Goal: Task Accomplishment & Management: Manage account settings

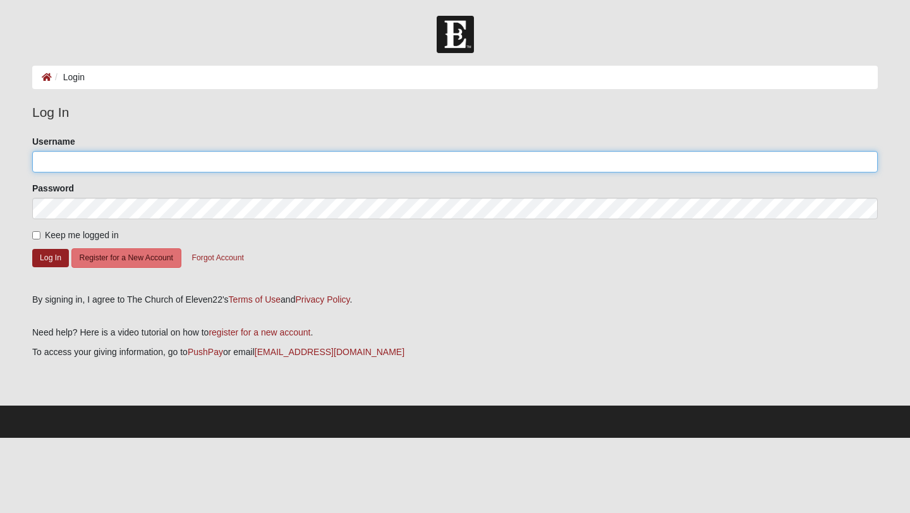
type input "T.Creonte"
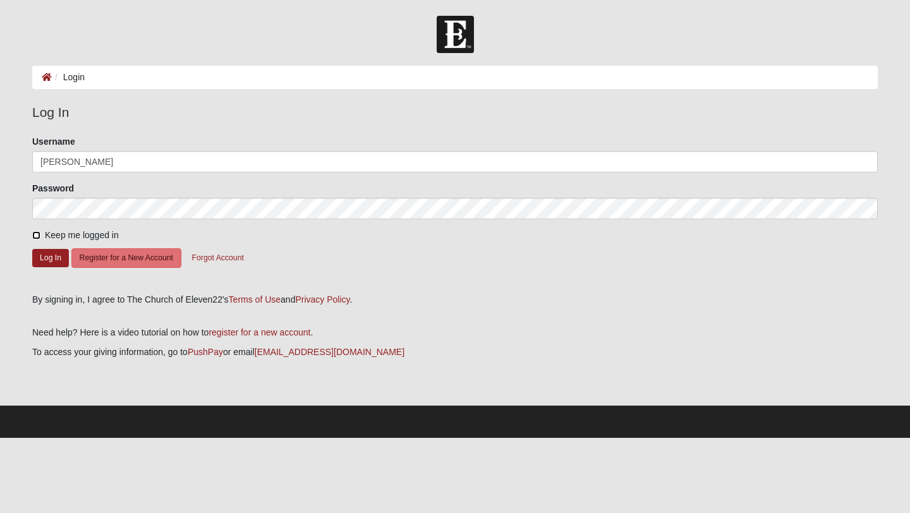
click at [36, 238] on input "Keep me logged in" at bounding box center [36, 235] width 8 height 8
checkbox input "true"
click at [40, 253] on button "Log In" at bounding box center [50, 258] width 37 height 18
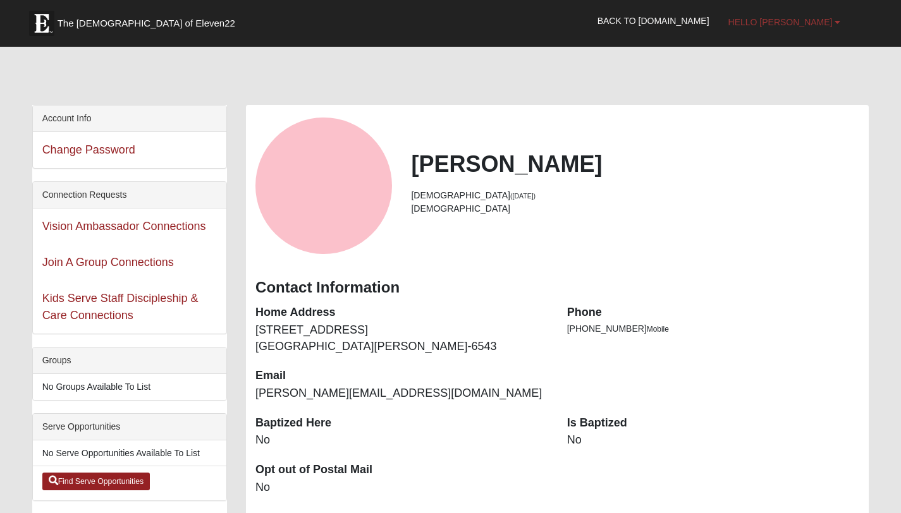
click at [838, 19] on b at bounding box center [837, 22] width 6 height 9
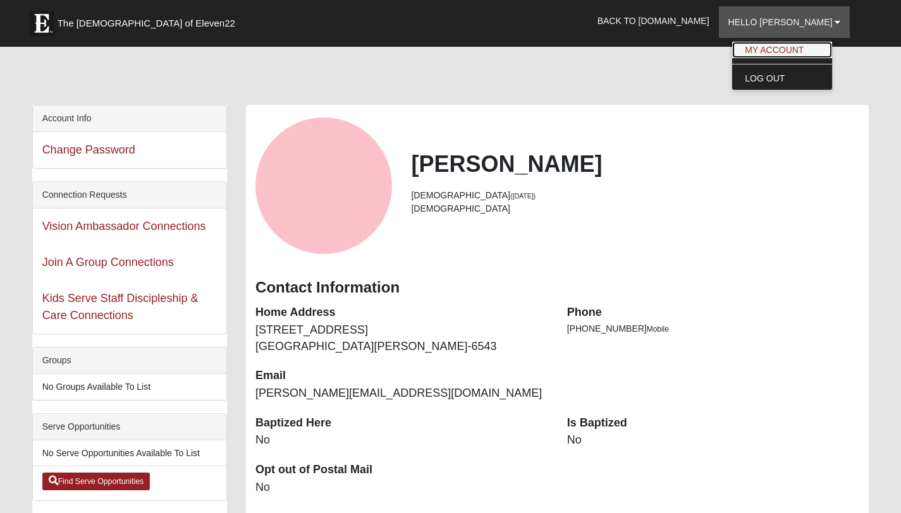
click at [774, 49] on link "My Account" at bounding box center [782, 50] width 100 height 16
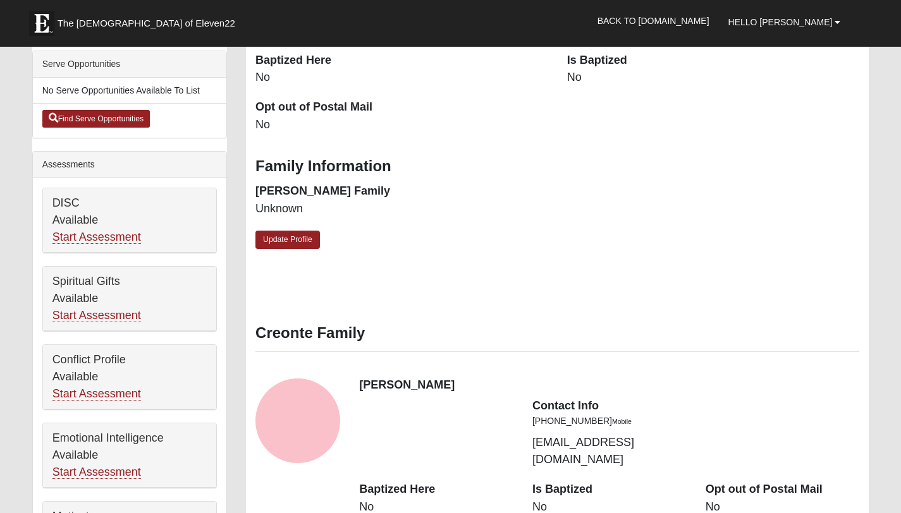
scroll to position [274, 0]
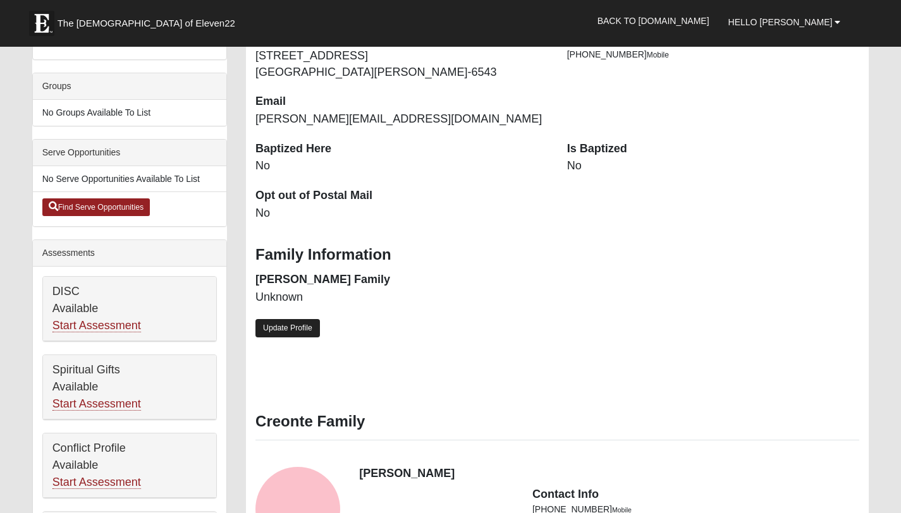
click at [280, 320] on link "Update Profile" at bounding box center [287, 328] width 64 height 18
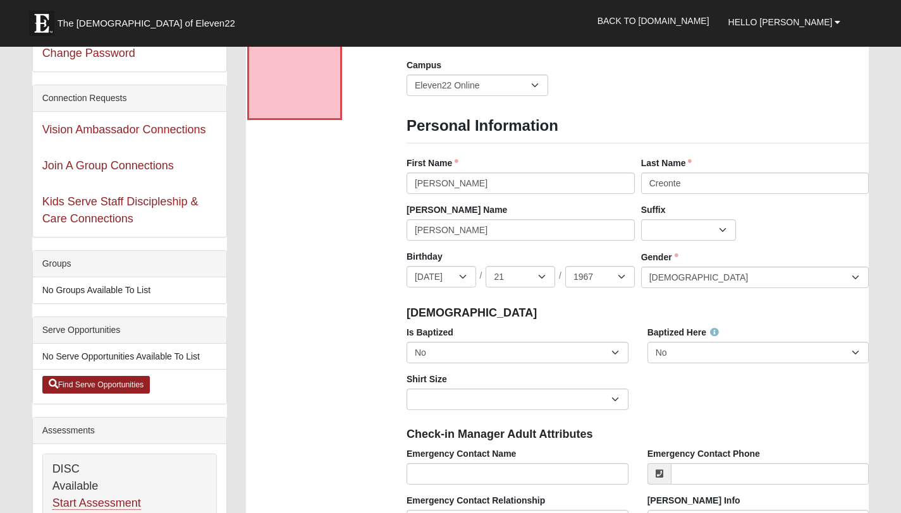
scroll to position [90, 0]
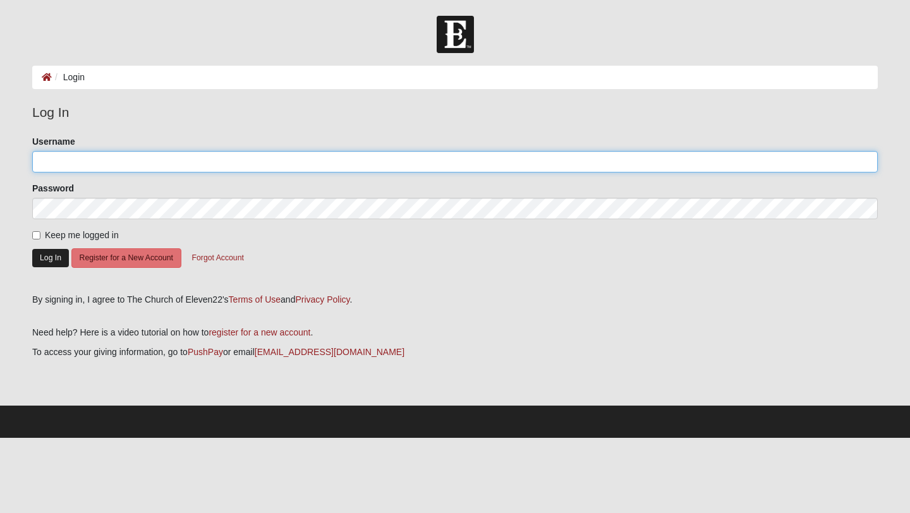
type input "T.Creonte"
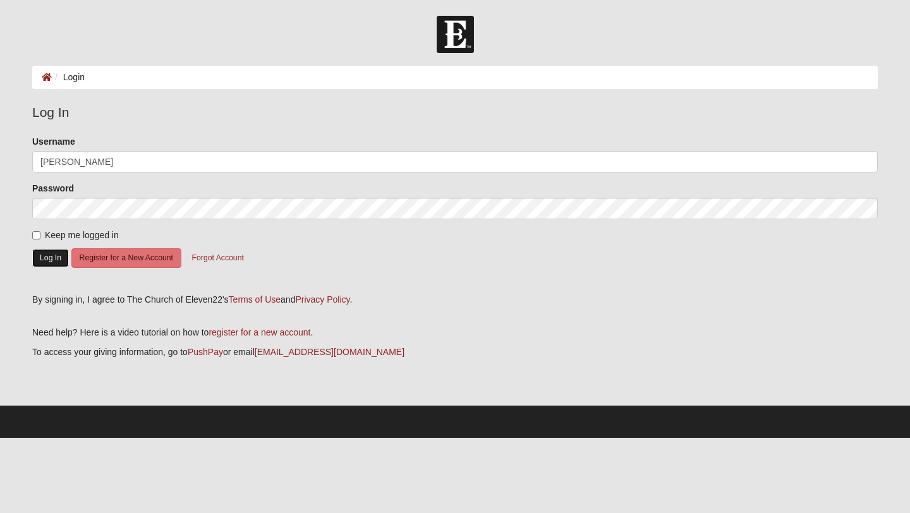
click at [45, 255] on button "Log In" at bounding box center [50, 258] width 37 height 18
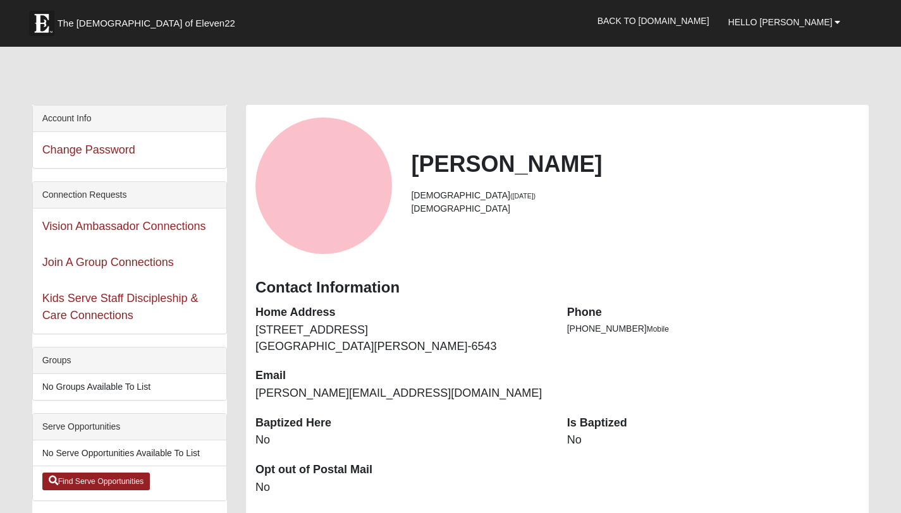
click at [604, 423] on dt "Is Baptized" at bounding box center [713, 423] width 293 height 16
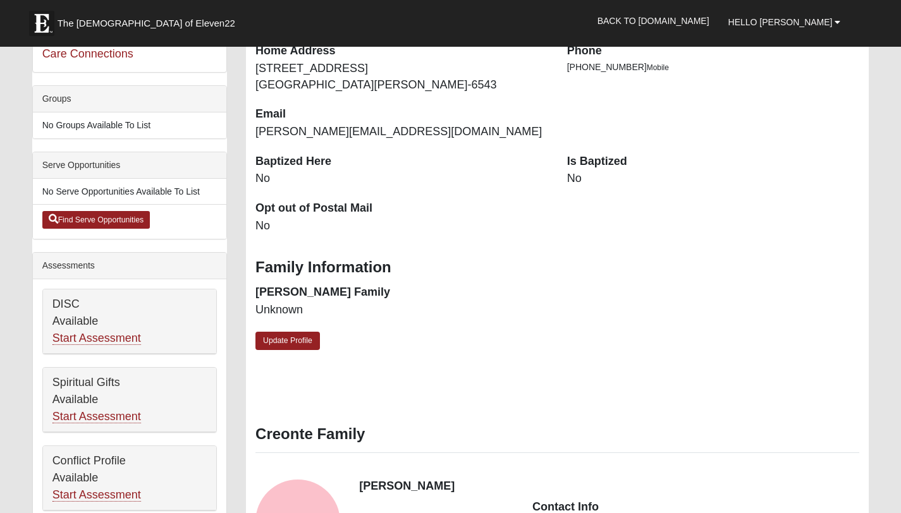
scroll to position [212, 0]
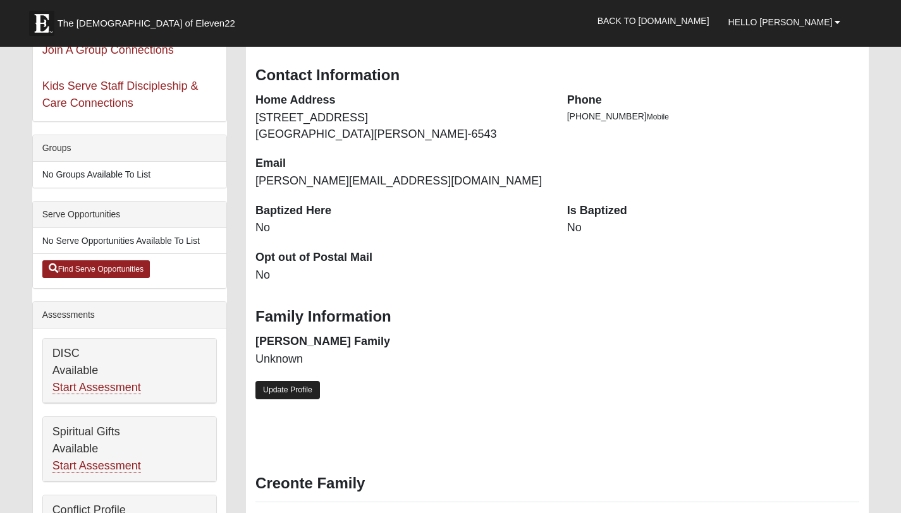
click at [288, 391] on link "Update Profile" at bounding box center [287, 390] width 64 height 18
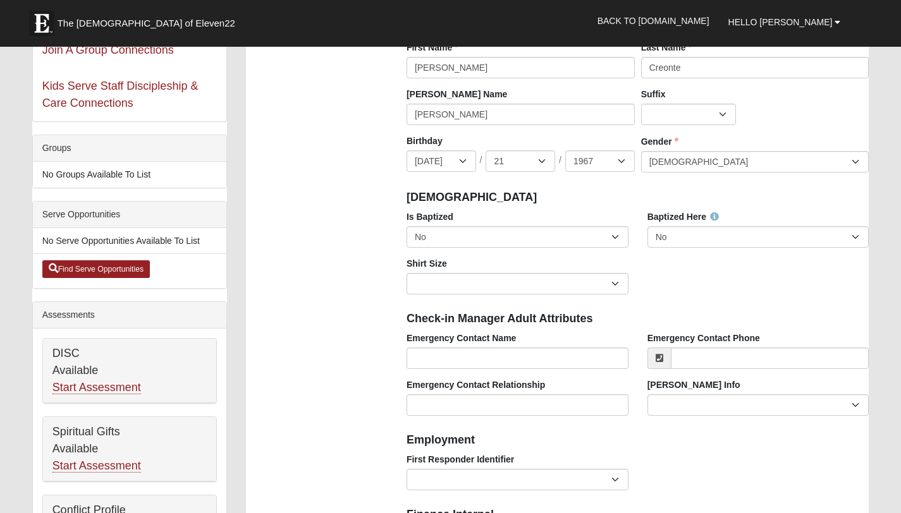
click at [630, 239] on div "Is Baptized No Yes" at bounding box center [517, 233] width 241 height 47
click at [618, 240] on select "No Yes" at bounding box center [517, 236] width 222 height 21
select select "True"
click at [463, 286] on select "Adult Small Adult Medium Adult Large Adult XL Adult XXL Adult 3XL Adult 4XL You…" at bounding box center [517, 283] width 222 height 21
click at [448, 279] on select "Adult Small Adult Medium Adult Large Adult XL Adult XXL Adult 3XL Adult 4XL You…" at bounding box center [517, 283] width 222 height 21
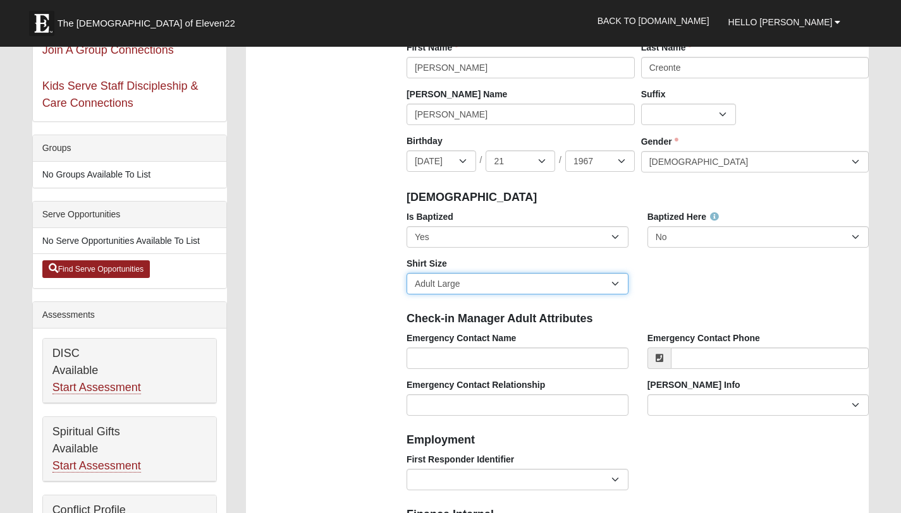
select select "Adult XL"
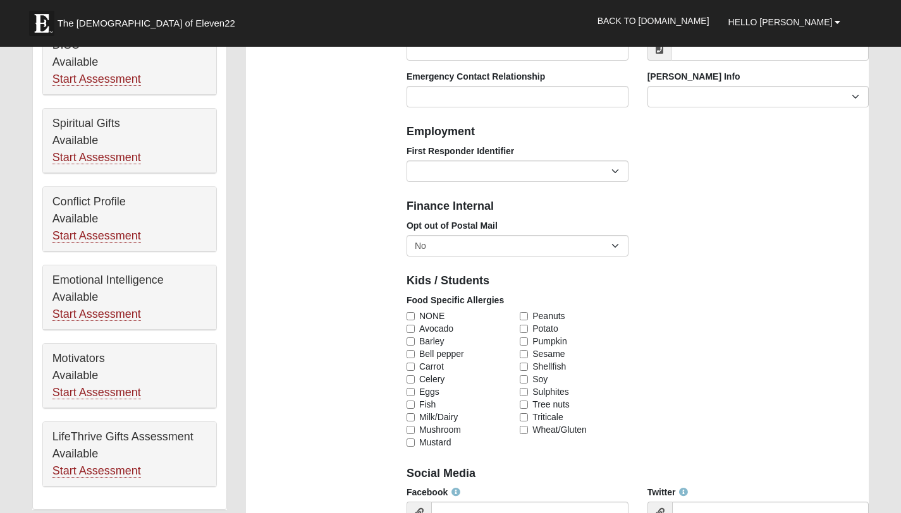
scroll to position [527, 0]
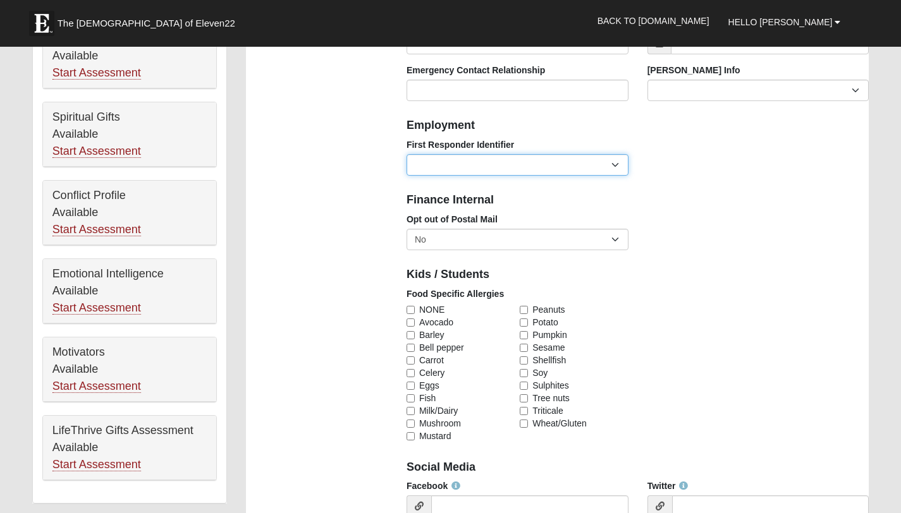
click at [621, 167] on select "EMT | Paramedic | Medical Firefighter | Fire Department Police Officer | Sherif…" at bounding box center [517, 164] width 222 height 21
click at [408, 306] on input "NONE" at bounding box center [410, 310] width 8 height 8
checkbox input "true"
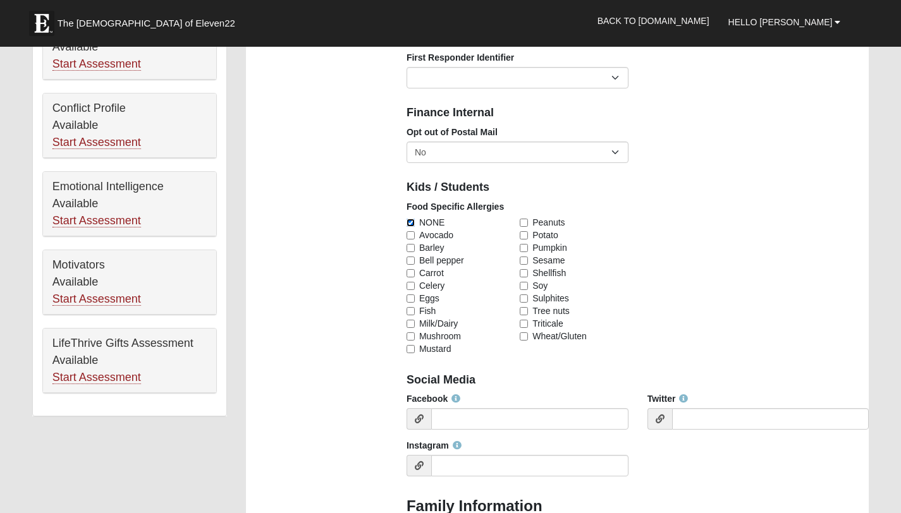
scroll to position [719, 0]
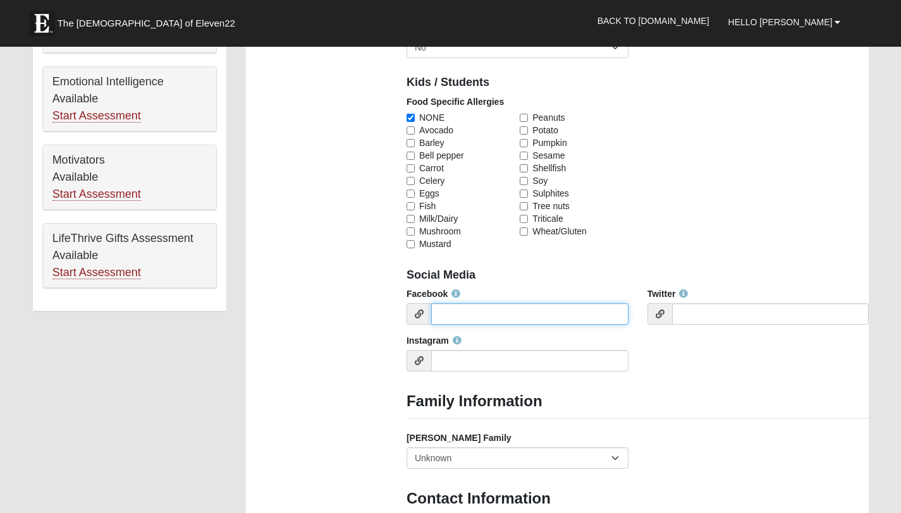
click at [467, 320] on input "Facebook" at bounding box center [529, 313] width 197 height 21
click at [336, 334] on div "Photo Family Information Campus [GEOGRAPHIC_DATA] Eleven22 Online [PERSON_NAME]…" at bounding box center [557, 256] width 642 height 1741
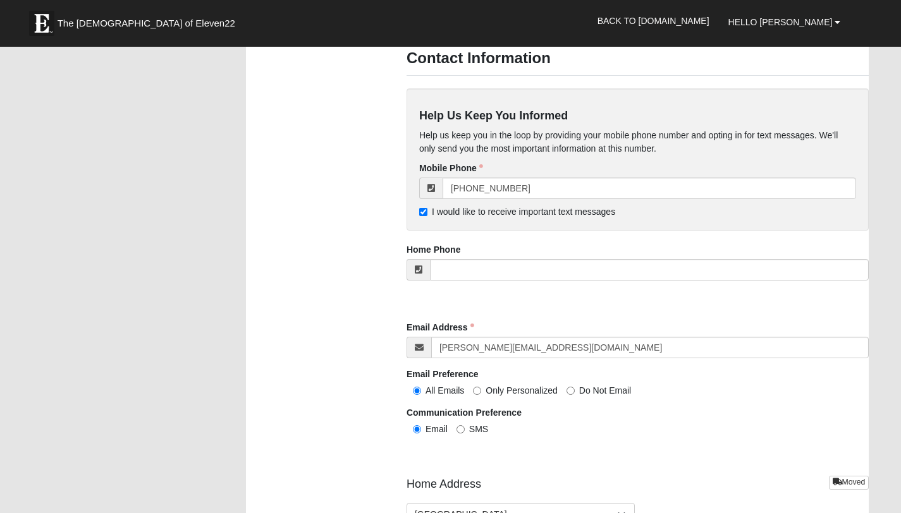
scroll to position [1167, 0]
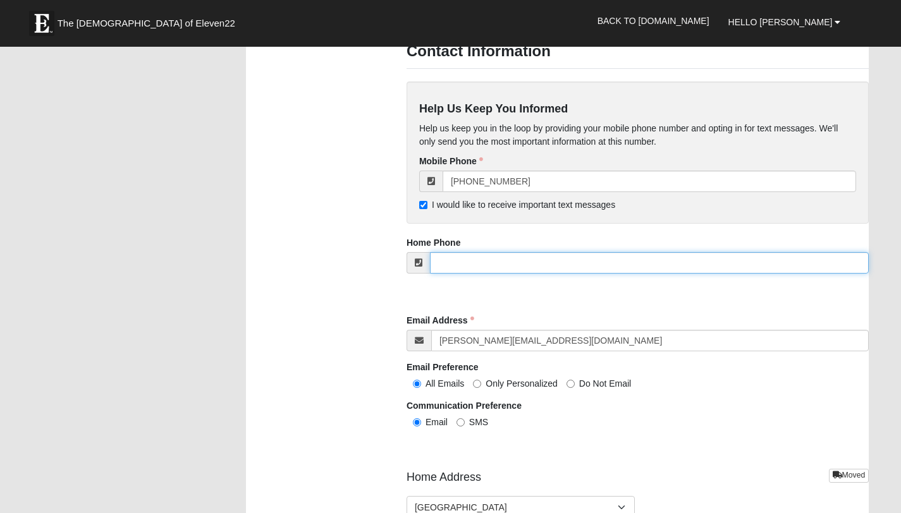
click at [465, 271] on input "tel" at bounding box center [649, 262] width 439 height 21
type input "[PHONE_NUMBER]"
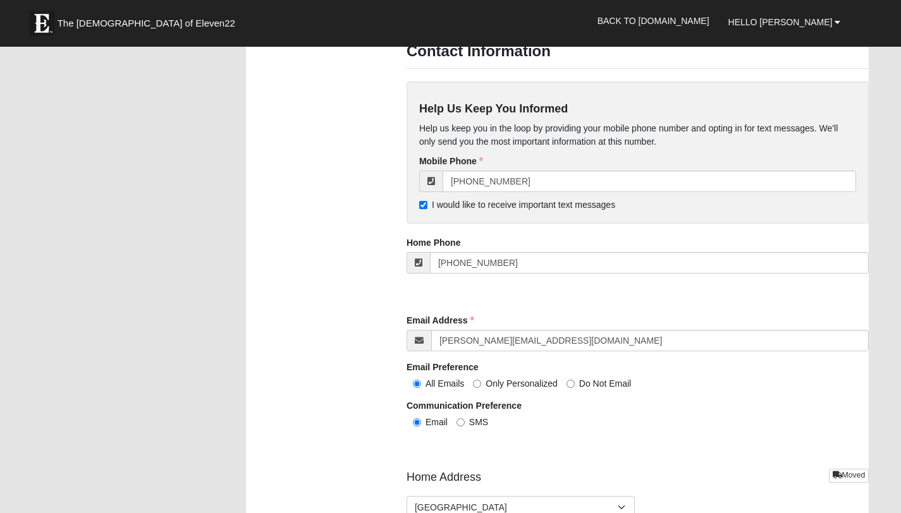
type input "[PERSON_NAME]"
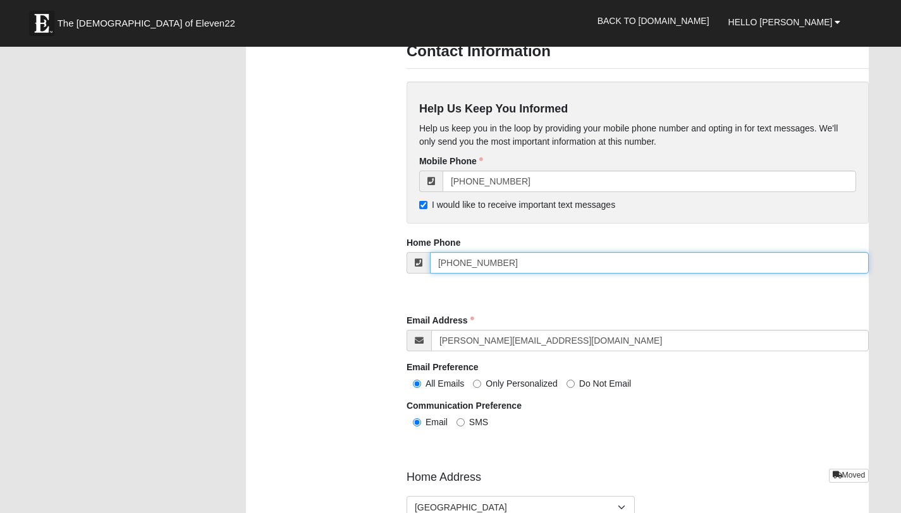
type input "[PHONE_NUMBER]"
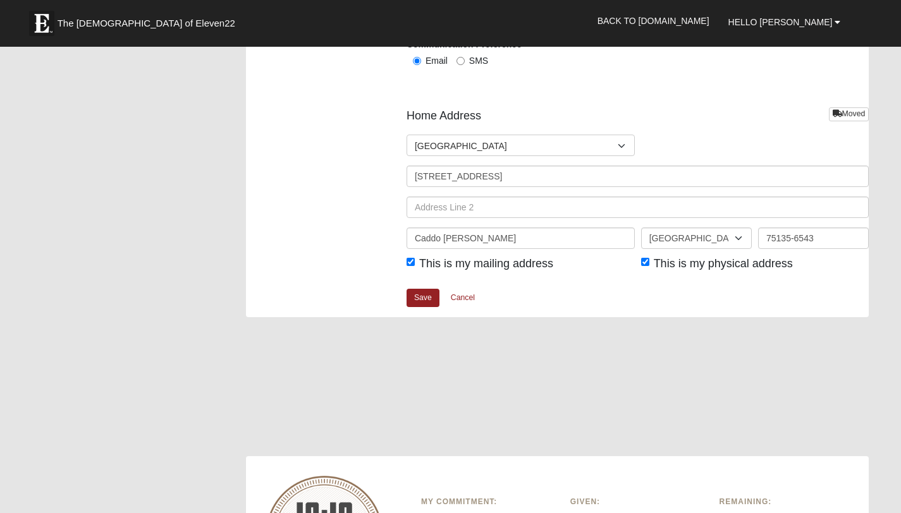
scroll to position [1391, 0]
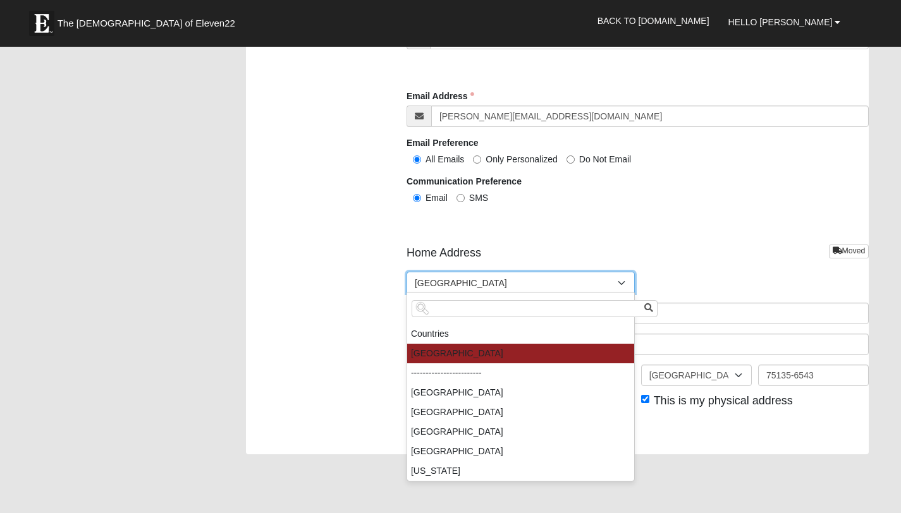
click at [427, 281] on span "United States" at bounding box center [516, 282] width 203 height 21
drag, startPoint x: 286, startPoint y: 294, endPoint x: 294, endPoint y: 290, distance: 9.0
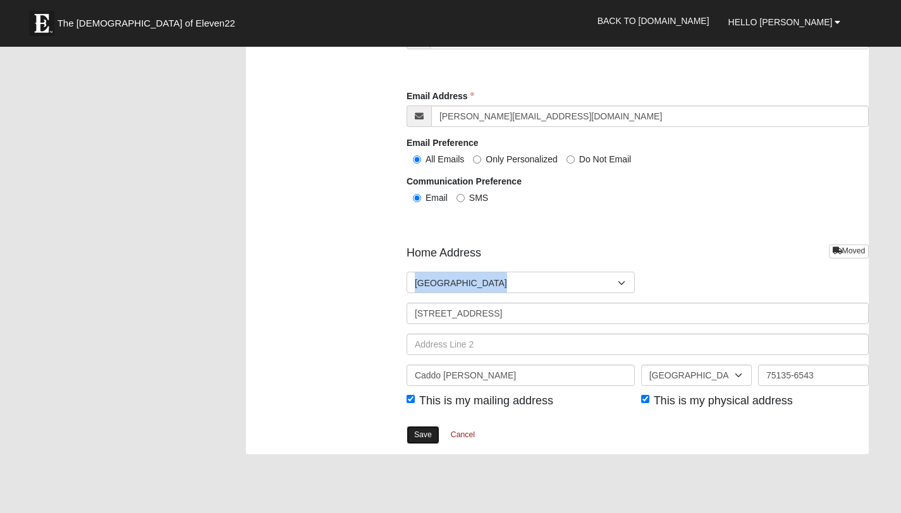
click at [426, 439] on link "Save" at bounding box center [422, 435] width 33 height 18
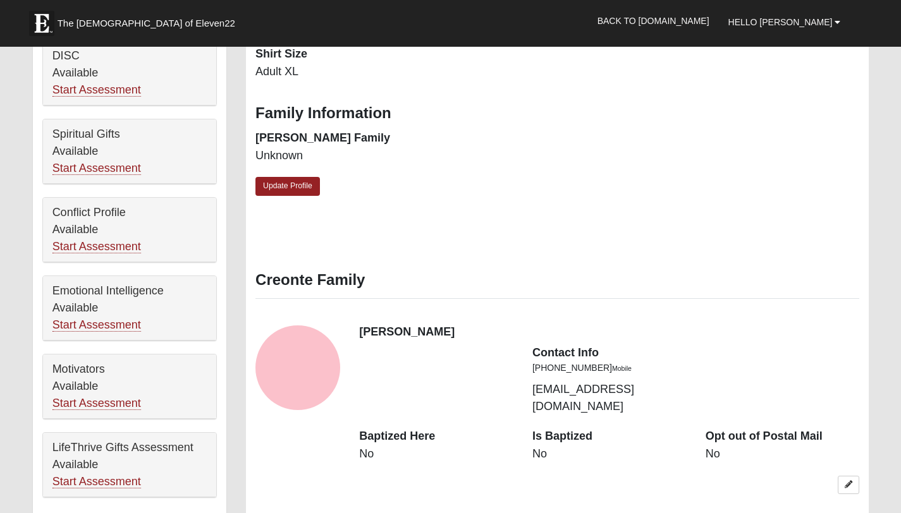
scroll to position [542, 0]
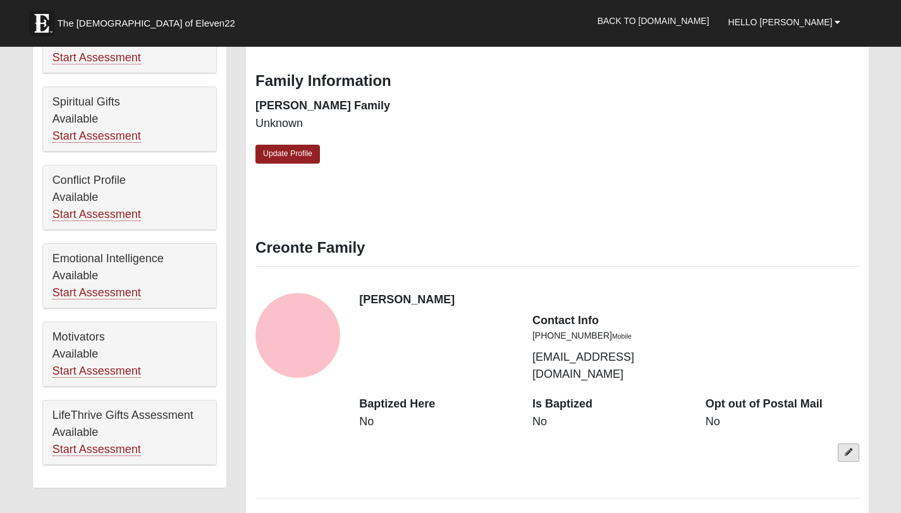
click at [855, 444] on link at bounding box center [847, 453] width 21 height 18
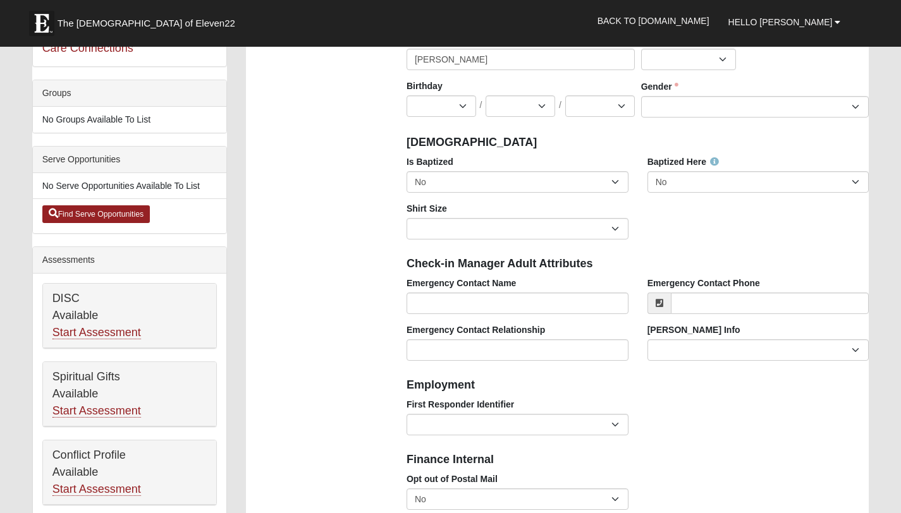
scroll to position [267, 0]
click at [461, 181] on select "No Yes" at bounding box center [517, 182] width 222 height 21
select select "True"
click at [418, 223] on select "Adult Small Adult Medium Adult Large Adult XL Adult XXL Adult 3XL Adult 4XL You…" at bounding box center [517, 229] width 222 height 21
select select "Adult Large"
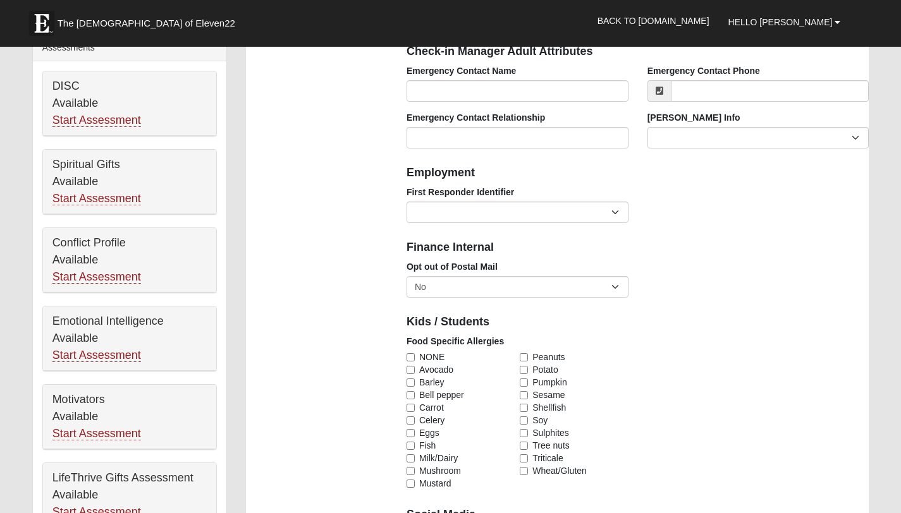
scroll to position [485, 0]
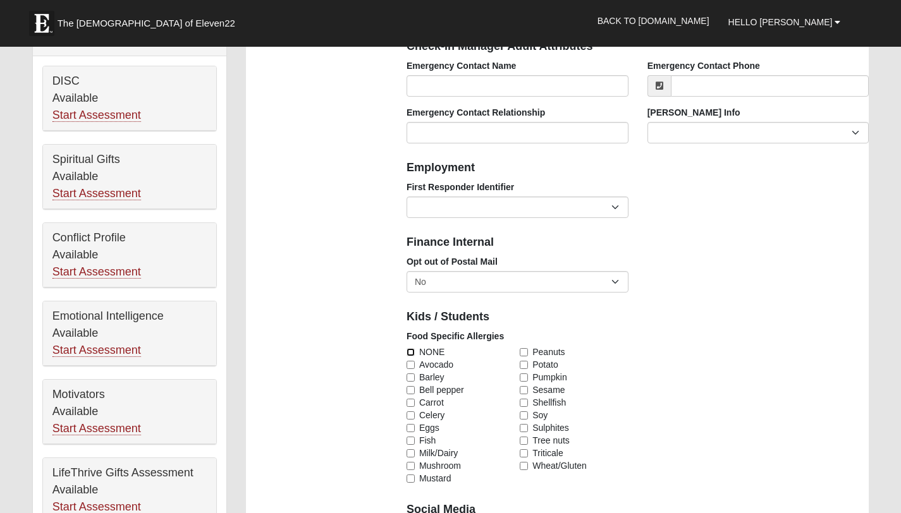
click at [410, 348] on input "NONE" at bounding box center [410, 352] width 8 height 8
checkbox input "true"
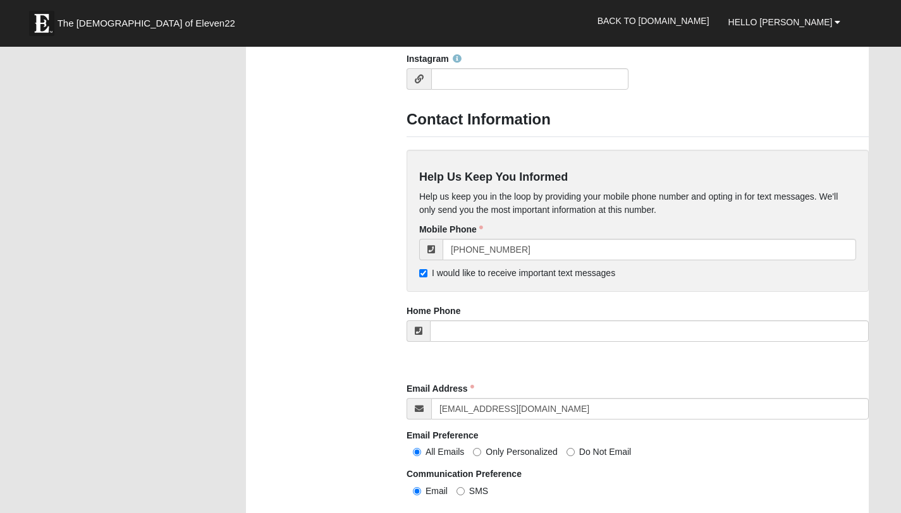
scroll to position [1004, 0]
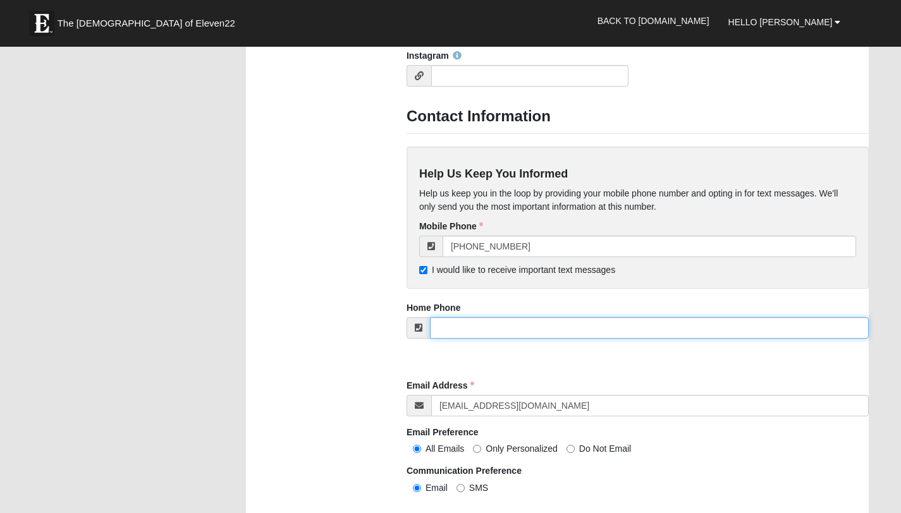
click at [482, 324] on input "tel" at bounding box center [649, 327] width 439 height 21
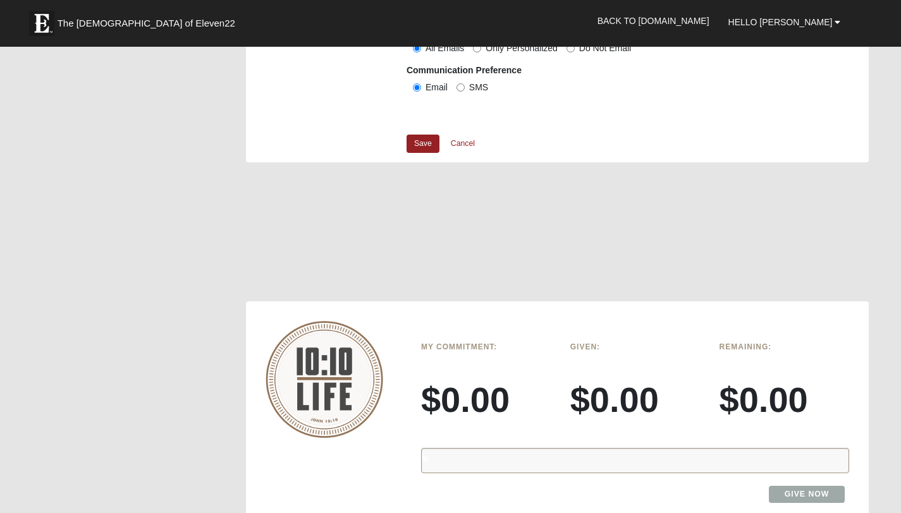
scroll to position [1384, 0]
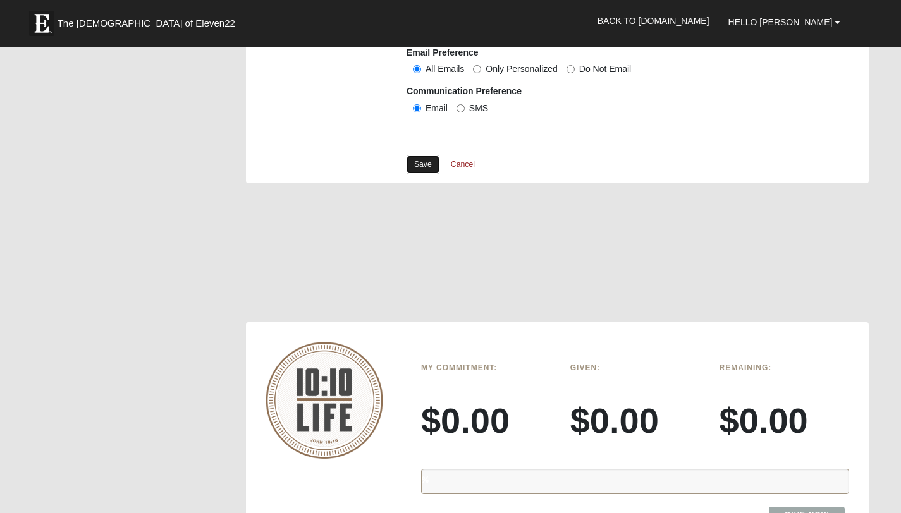
click at [413, 162] on link "Save" at bounding box center [422, 164] width 33 height 18
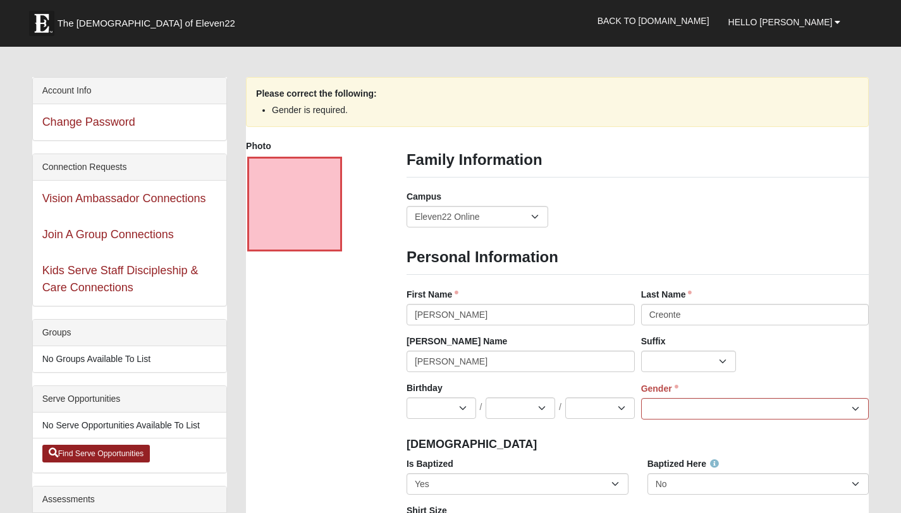
scroll to position [0, 0]
